Goal: Check status: Check status

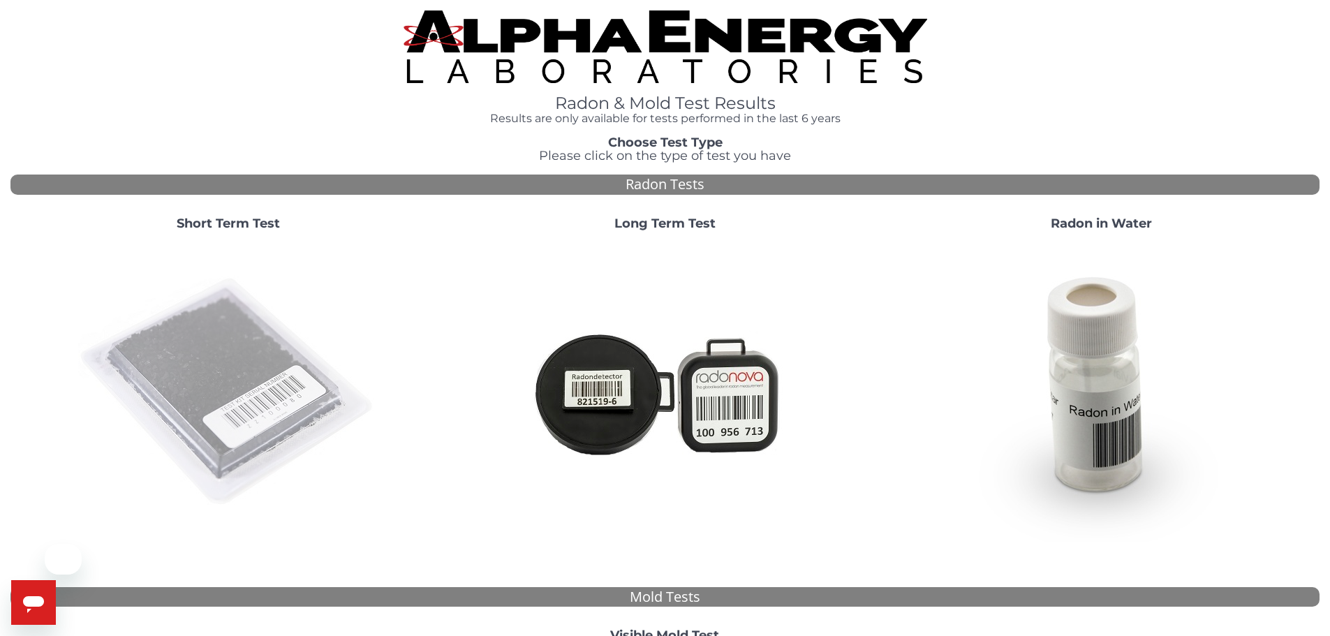
click at [252, 314] on img at bounding box center [228, 392] width 300 height 300
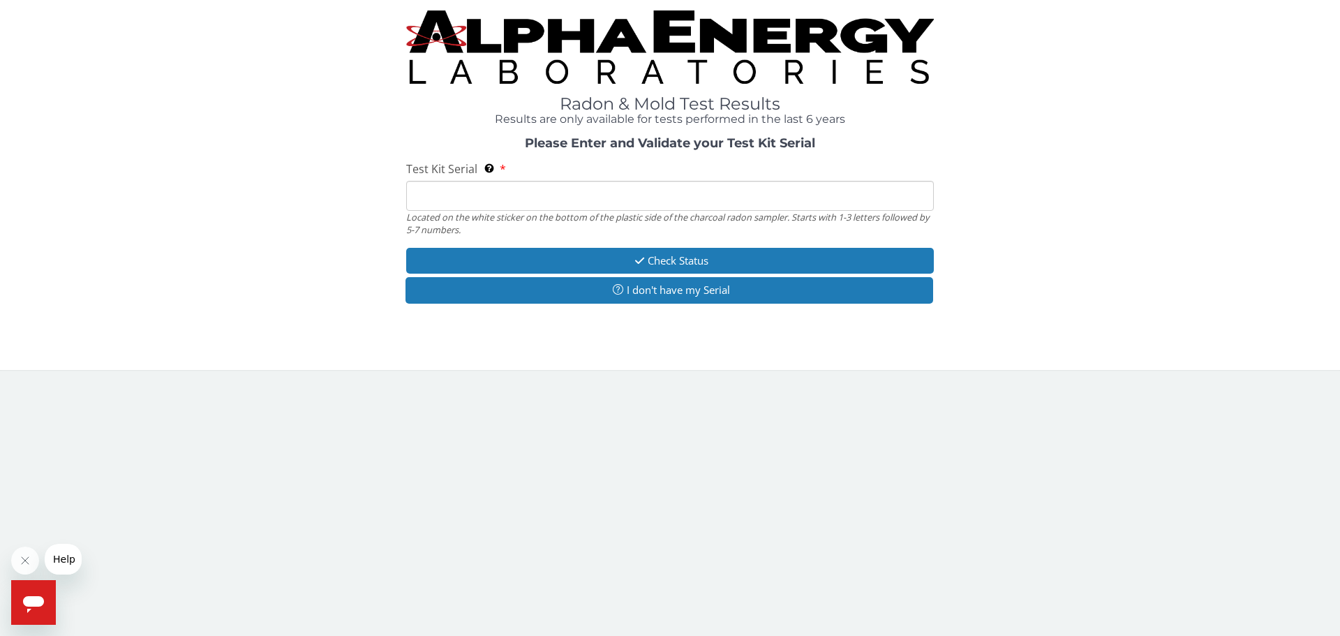
click at [500, 193] on input "Test Kit Serial Located on the white sticker on the bottom of the plastic side …" at bounding box center [670, 196] width 528 height 30
paste input "AA610098"
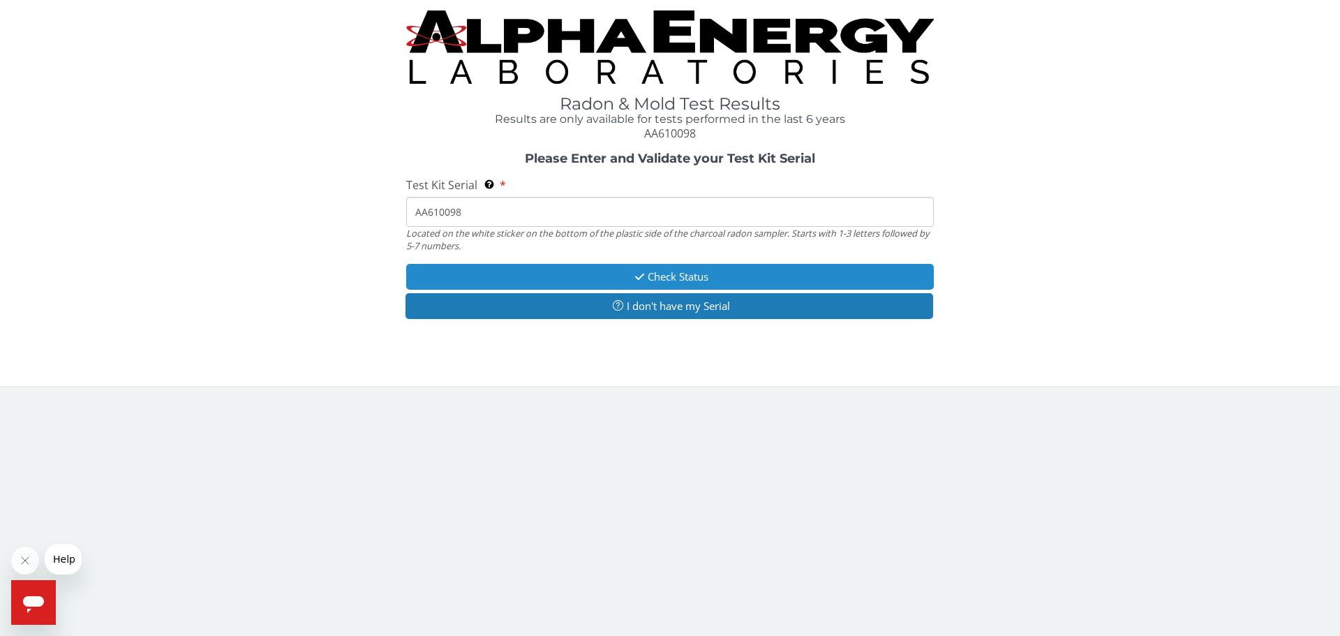
type input "AA610098"
click at [650, 272] on button "Check Status" at bounding box center [670, 277] width 528 height 26
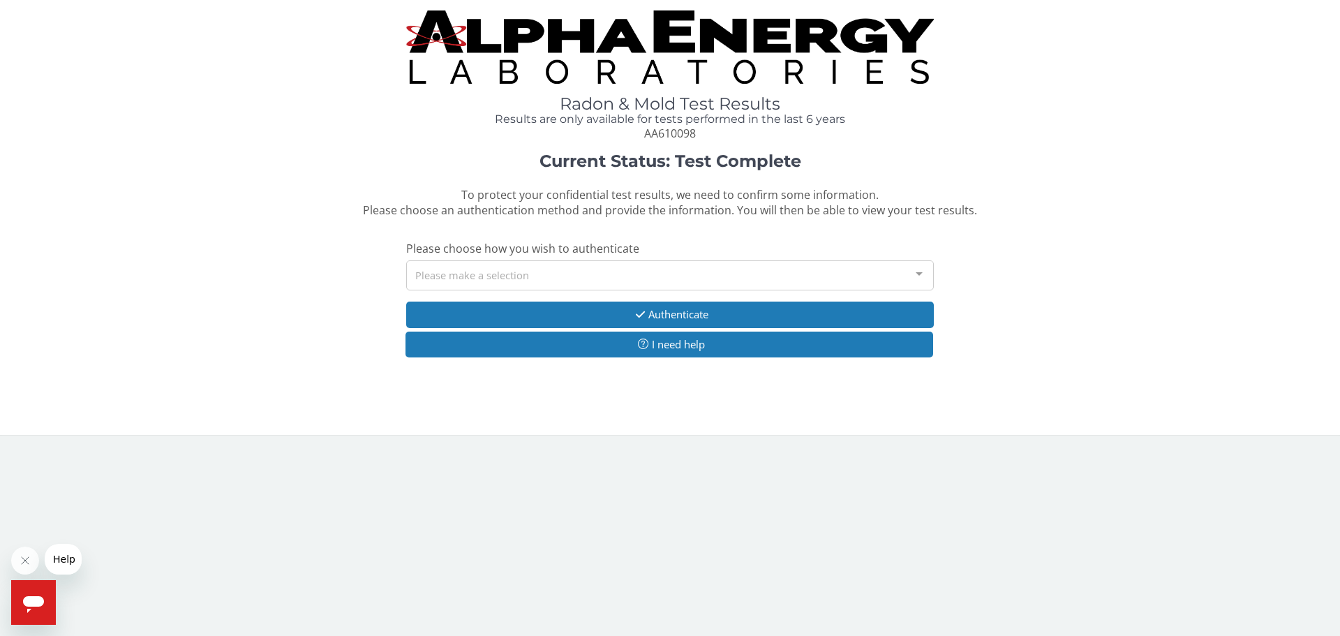
drag, startPoint x: 477, startPoint y: 269, endPoint x: 477, endPoint y: 281, distance: 12.6
click at [477, 270] on div "Please make a selection" at bounding box center [670, 275] width 528 height 30
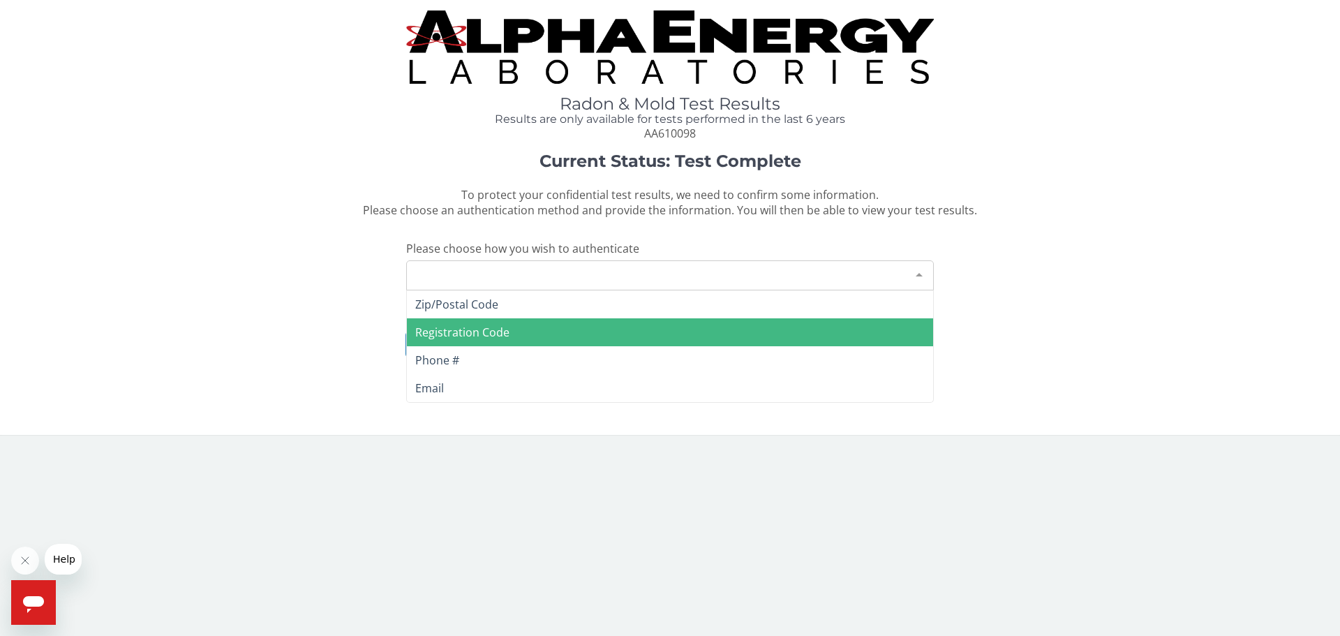
click at [452, 318] on span "Registration Code" at bounding box center [670, 332] width 526 height 28
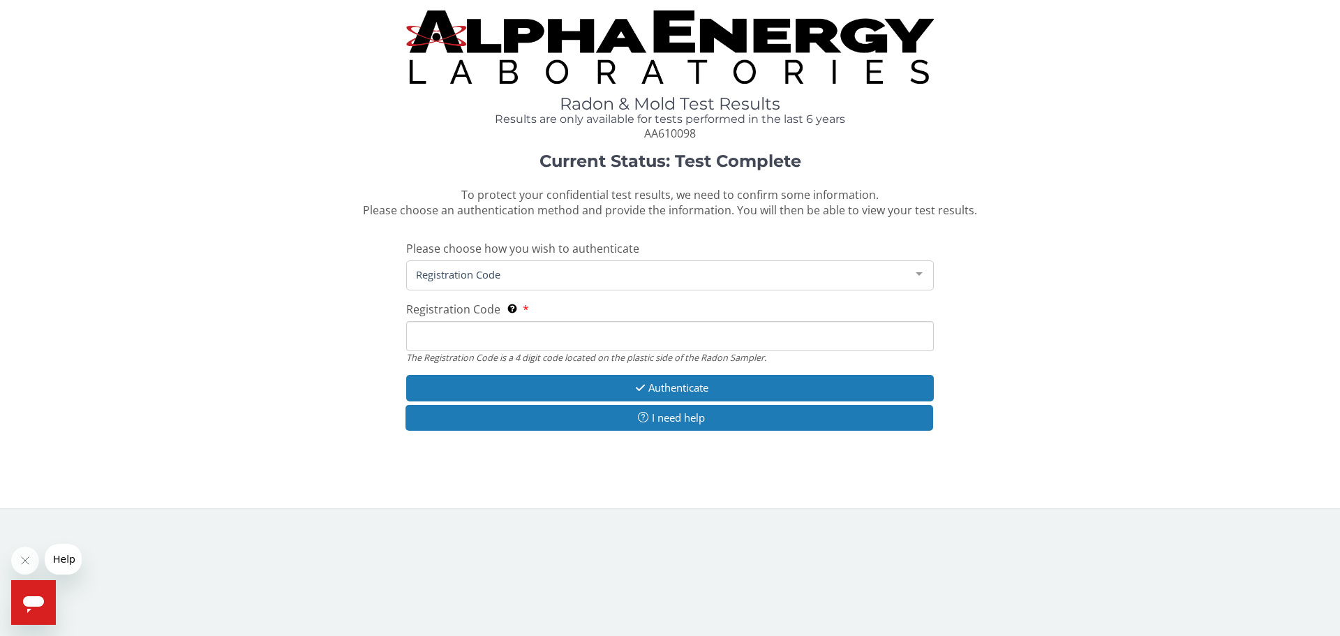
click at [450, 279] on span "Registration Code" at bounding box center [659, 274] width 493 height 15
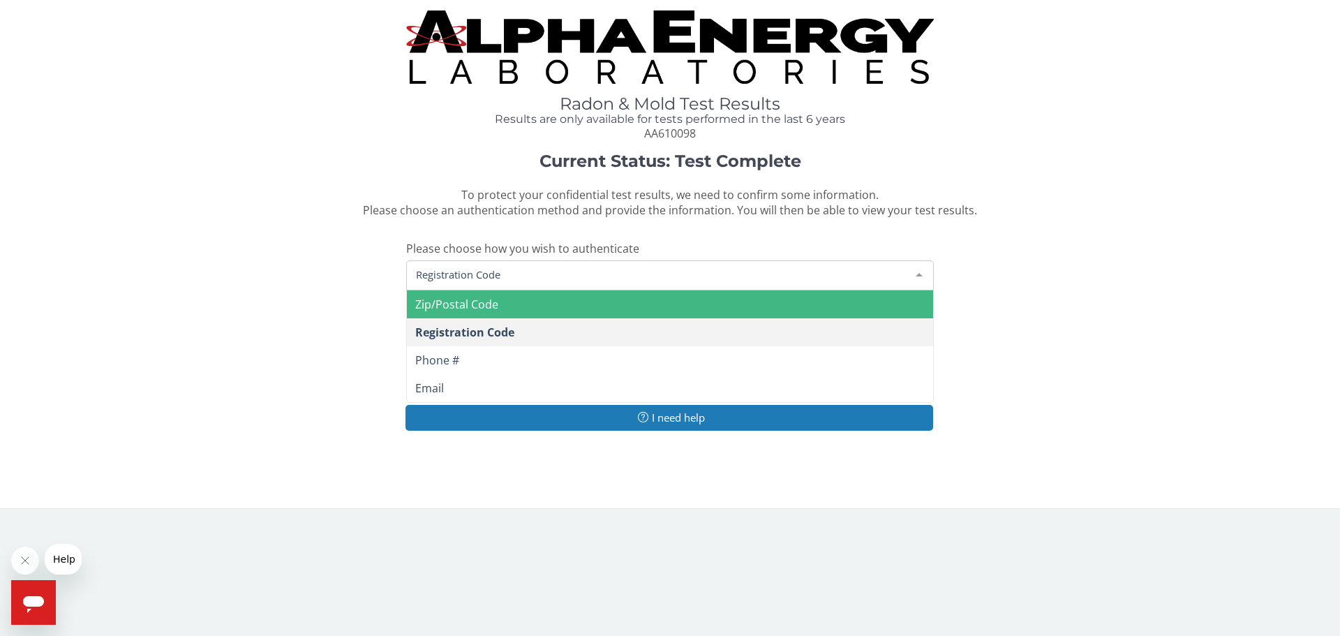
click at [459, 311] on span "Zip/Postal Code" at bounding box center [456, 304] width 83 height 15
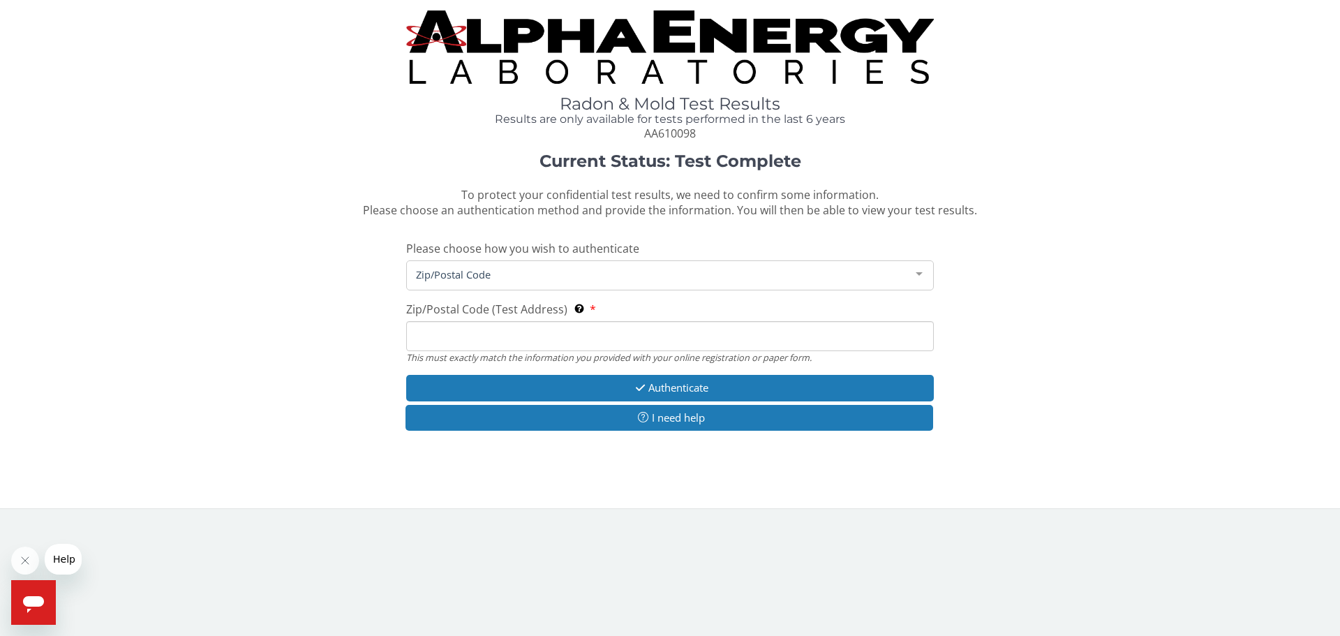
click at [559, 332] on input "Zip/Postal Code (Test Address) This must exactly match the information you prov…" at bounding box center [670, 336] width 528 height 30
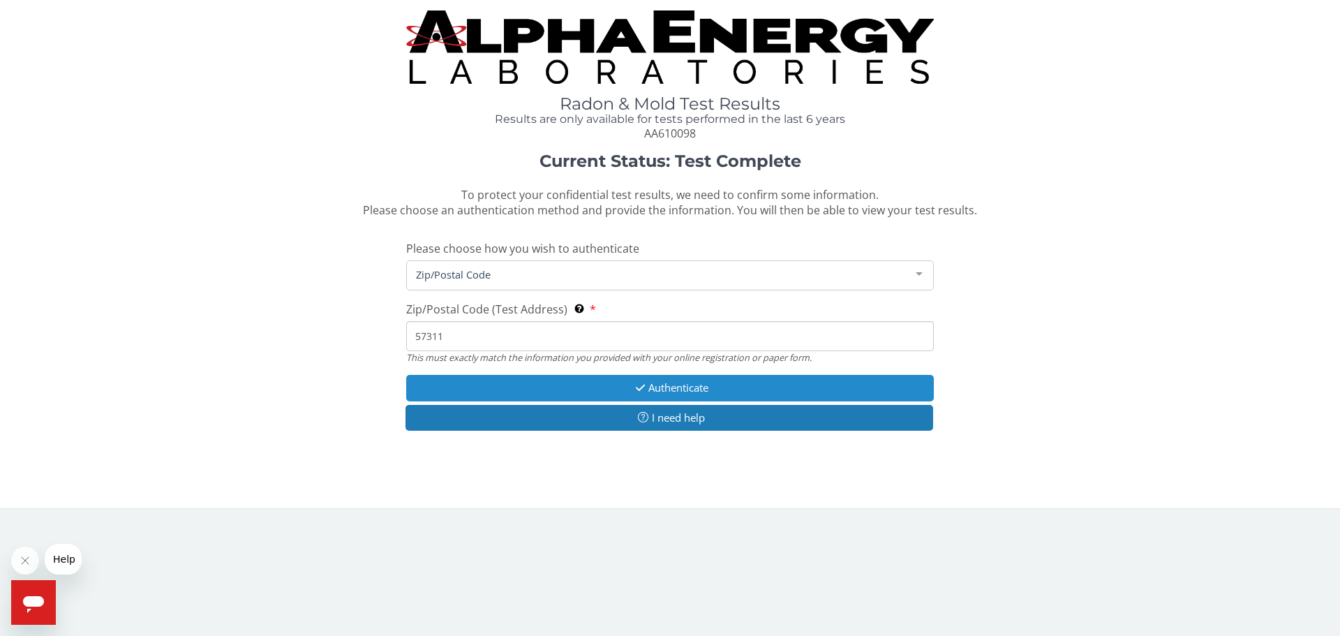
type input "57311"
click at [722, 386] on button "Authenticate" at bounding box center [670, 388] width 528 height 26
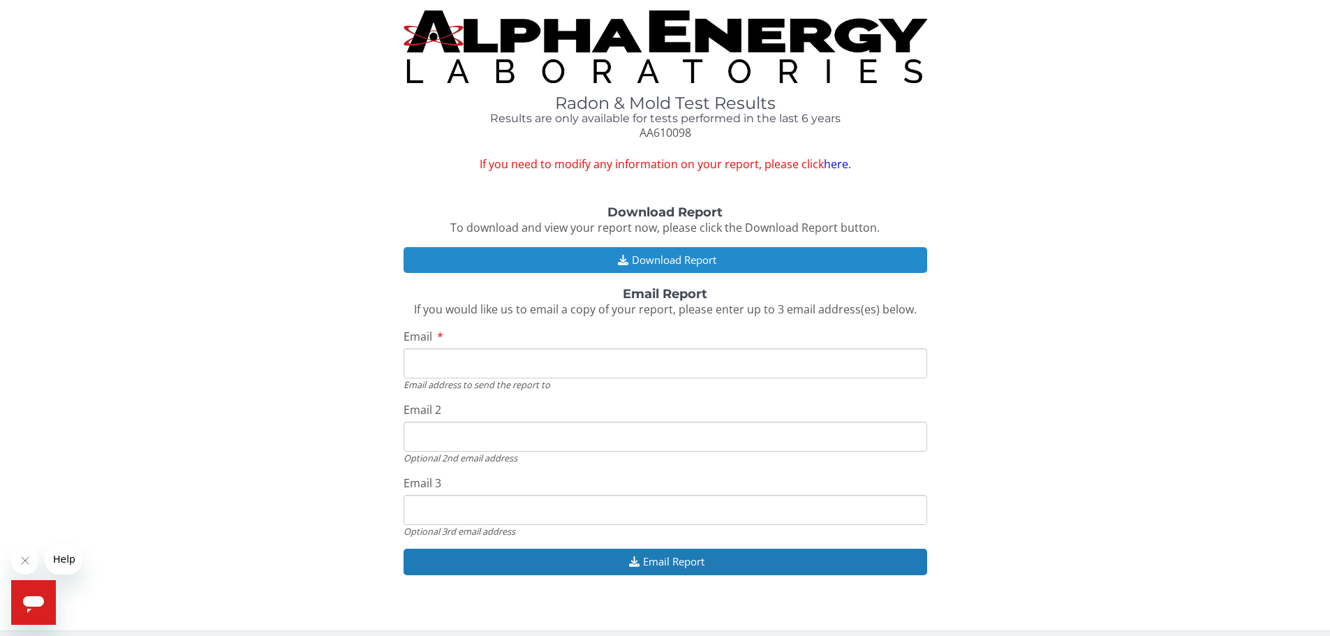
click at [700, 269] on button "Download Report" at bounding box center [665, 260] width 524 height 26
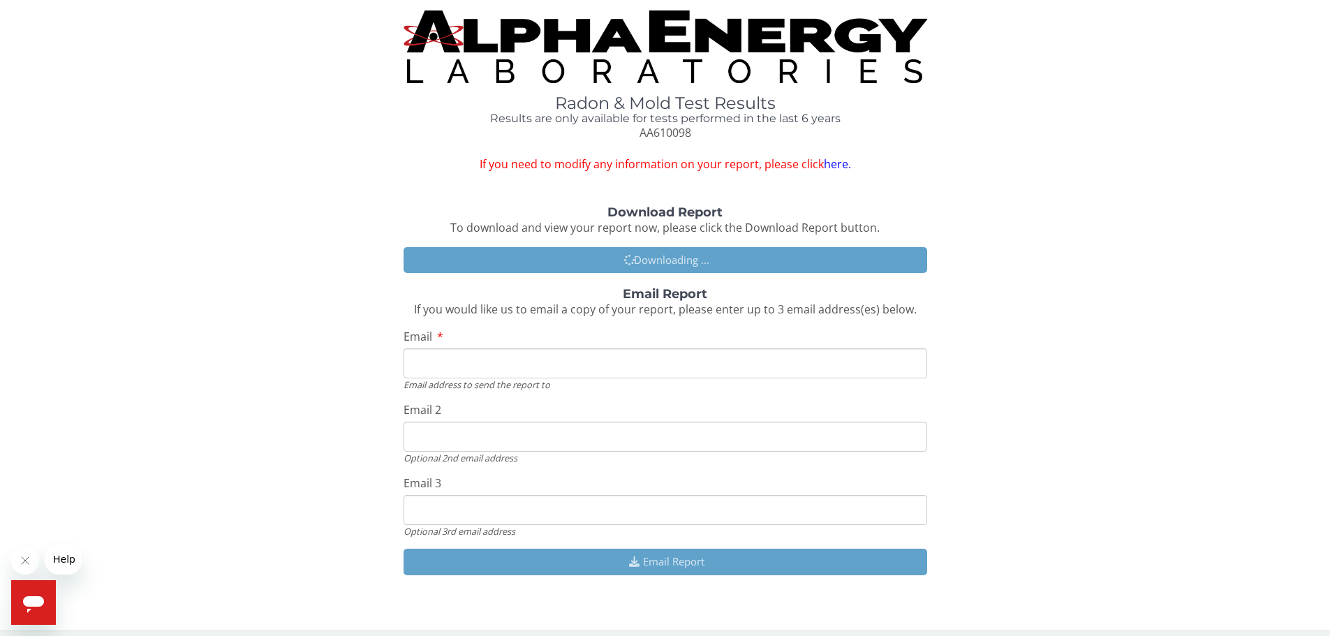
scroll to position [8, 0]
